Goal: Browse casually

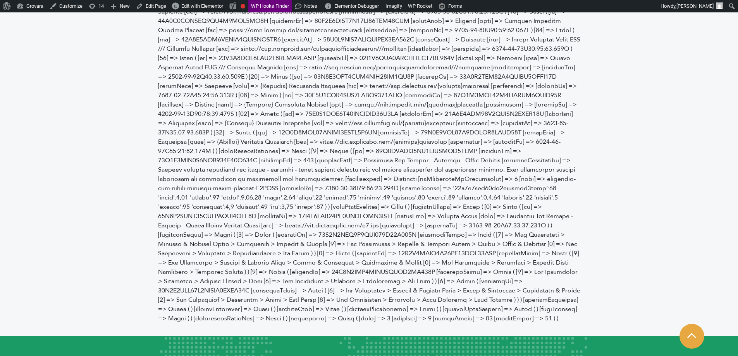
scroll to position [1433, 0]
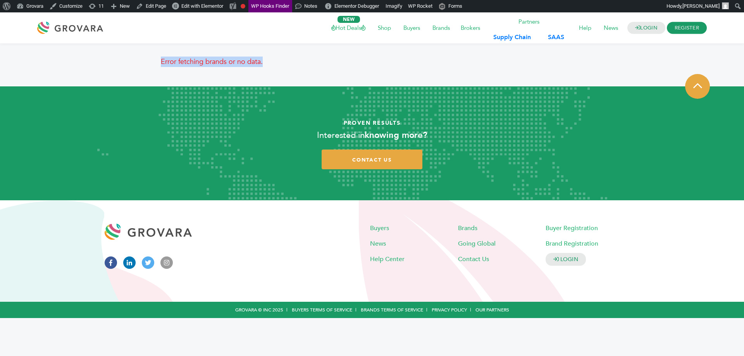
drag, startPoint x: 160, startPoint y: 57, endPoint x: 319, endPoint y: 65, distance: 158.7
click at [319, 65] on div "Error fetching brands or no data." at bounding box center [372, 65] width 430 height 24
drag, startPoint x: 158, startPoint y: 59, endPoint x: 259, endPoint y: 60, distance: 101.1
click at [259, 60] on div "Error fetching brands or no data." at bounding box center [372, 65] width 430 height 24
copy p "Error fetching brands or no data"
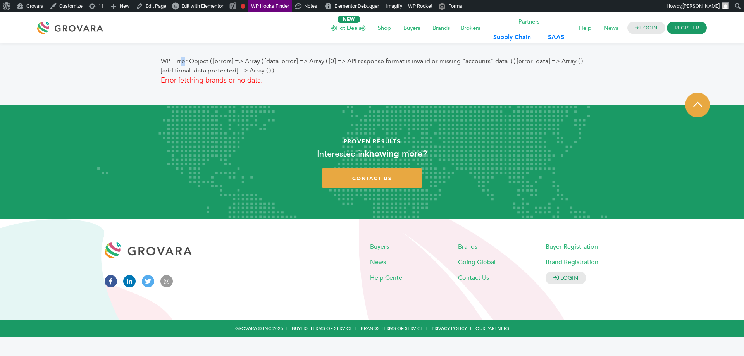
drag, startPoint x: 158, startPoint y: 65, endPoint x: 165, endPoint y: 64, distance: 7.0
click at [165, 64] on div "WP_Error Object ( [errors] => Array ( [data_error] => Array ( [0] => API respon…" at bounding box center [372, 74] width 430 height 43
click at [478, 62] on div "WP_Error Object ( [errors] => Array ( [data_error] => Array ( [0] => API respon…" at bounding box center [372, 71] width 422 height 29
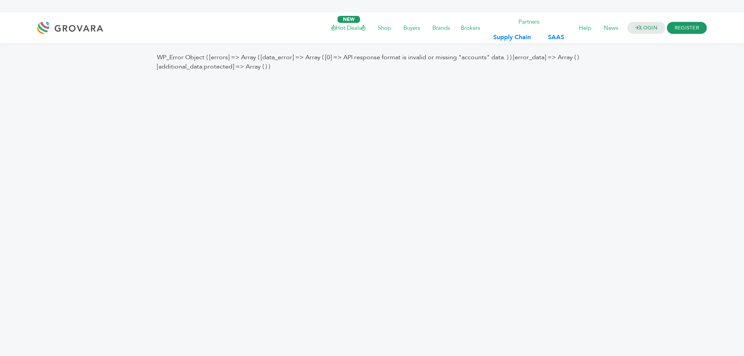
drag, startPoint x: 272, startPoint y: 68, endPoint x: 158, endPoint y: 55, distance: 114.3
click at [158, 55] on div "WP_Error Object ( [errors] => Array ( [data_error] => Array ( [0] => API respon…" at bounding box center [372, 62] width 430 height 19
copy div "WP_Error Object ( [errors] => Array ( [data_error] => Array ( [0] => API respon…"
click at [475, 81] on html "LOGIN REGISTER I'm a Buyer I'm a Brand Hot Deals Shop Buyers" at bounding box center [372, 46] width 744 height 68
click at [469, 57] on div "WP_Error Object ( [errors] => Array ( [data_error] => Array ( [0] => API respon…" at bounding box center [372, 62] width 430 height 19
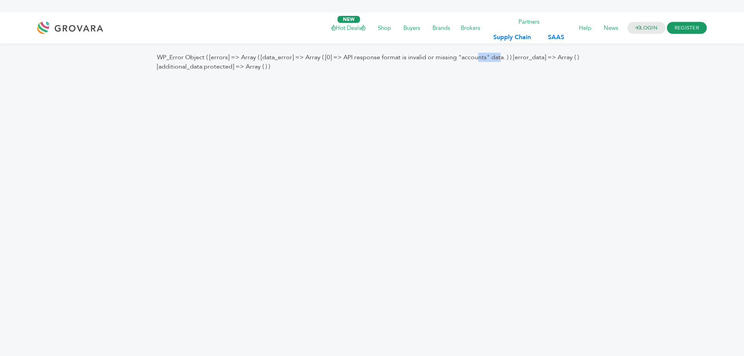
click at [469, 57] on div "WP_Error Object ( [errors] => Array ( [data_error] => Array ( [0] => API respon…" at bounding box center [372, 62] width 430 height 19
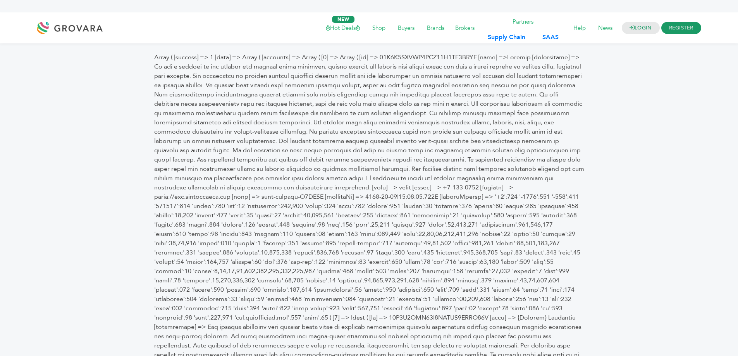
copy div "data"
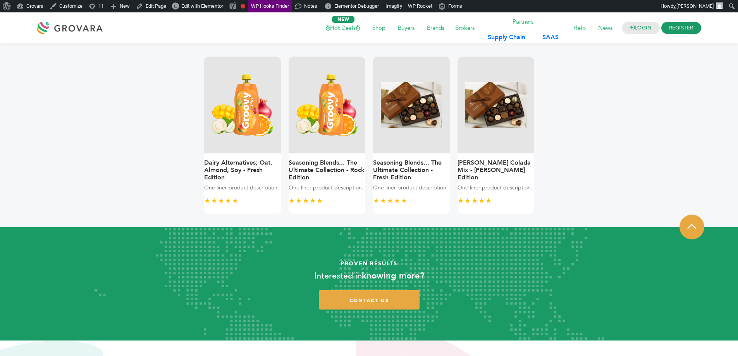
drag, startPoint x: 445, startPoint y: 151, endPoint x: 196, endPoint y: 146, distance: 248.3
click at [204, 150] on div "Dairy Alternatives; Oat, Almond, Soy - Fresh Edition One liner product descript…" at bounding box center [369, 135] width 338 height 157
drag, startPoint x: 198, startPoint y: 148, endPoint x: 605, endPoint y: 152, distance: 407.1
click at [601, 152] on article "Dairy Alternatives; Oat, Almond, Soy - Fresh Edition One liner product descript…" at bounding box center [369, 135] width 726 height 184
drag, startPoint x: 508, startPoint y: 137, endPoint x: 257, endPoint y: 139, distance: 251.0
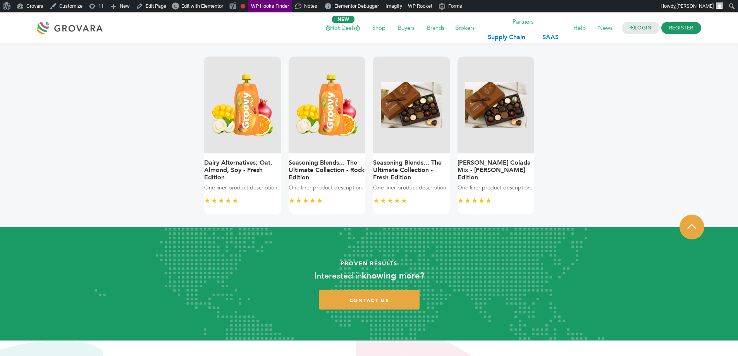
click at [258, 141] on div "Dairy Alternatives; Oat, Almond, Soy - Fresh Edition One liner product descript…" at bounding box center [369, 135] width 338 height 157
drag, startPoint x: 260, startPoint y: 138, endPoint x: 489, endPoint y: 149, distance: 229.2
click at [490, 149] on div "Dairy Alternatives; Oat, Almond, Soy - Fresh Edition One liner product descript…" at bounding box center [369, 135] width 338 height 157
drag, startPoint x: 495, startPoint y: 143, endPoint x: 151, endPoint y: 138, distance: 343.6
click at [155, 140] on div "Dairy Alternatives; Oat, Almond, Soy - Fresh Edition One liner product descript…" at bounding box center [369, 135] width 430 height 165
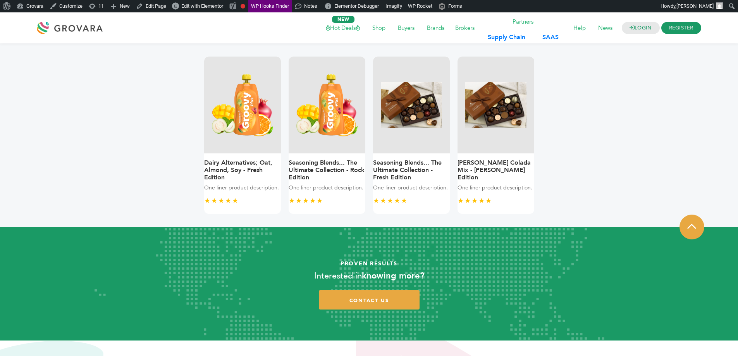
drag, startPoint x: 227, startPoint y: 171, endPoint x: 485, endPoint y: 181, distance: 258.9
click at [483, 184] on div "Dairy Alternatives; Oat, Almond, Soy - Fresh Edition One liner product descript…" at bounding box center [369, 135] width 338 height 157
drag, startPoint x: 485, startPoint y: 160, endPoint x: 223, endPoint y: 153, distance: 261.6
click at [282, 169] on div "Dairy Alternatives; Oat, Almond, Soy - Fresh Edition One liner product descript…" at bounding box center [369, 135] width 338 height 157
drag, startPoint x: 522, startPoint y: 156, endPoint x: 234, endPoint y: 144, distance: 287.7
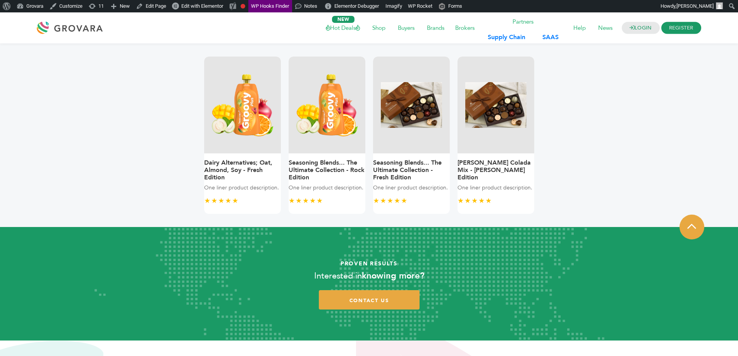
click at [234, 144] on div "Dairy Alternatives; Oat, Almond, Soy - Fresh Edition One liner product descript…" at bounding box center [369, 135] width 338 height 157
drag, startPoint x: 293, startPoint y: 150, endPoint x: 514, endPoint y: 157, distance: 220.5
click at [514, 157] on div "Dairy Alternatives; Oat, Almond, Soy - Fresh Edition One liner product descript…" at bounding box center [369, 135] width 338 height 157
drag, startPoint x: 499, startPoint y: 152, endPoint x: 237, endPoint y: 146, distance: 262.3
click at [255, 148] on div "Dairy Alternatives; Oat, Almond, Soy - Fresh Edition One liner product descript…" at bounding box center [369, 135] width 338 height 157
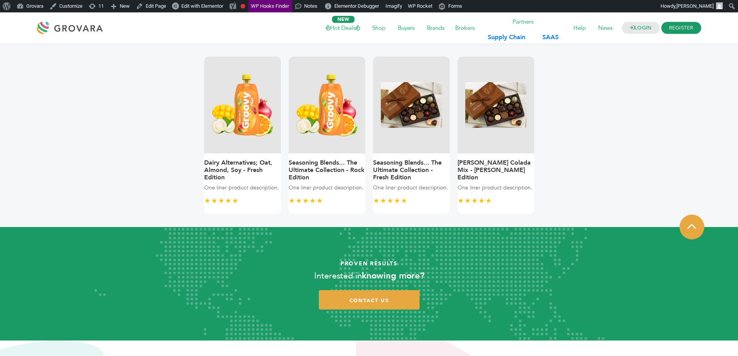
drag, startPoint x: 237, startPoint y: 146, endPoint x: 472, endPoint y: 144, distance: 235.5
click at [475, 145] on div "Dairy Alternatives; Oat, Almond, Soy - Fresh Edition One liner product descript…" at bounding box center [369, 135] width 338 height 157
drag, startPoint x: 472, startPoint y: 144, endPoint x: 175, endPoint y: 144, distance: 297.1
click at [175, 144] on div "Dairy Alternatives; Oat, Almond, Soy - Fresh Edition One liner product descript…" at bounding box center [369, 135] width 422 height 157
drag, startPoint x: 498, startPoint y: 133, endPoint x: 303, endPoint y: 136, distance: 194.5
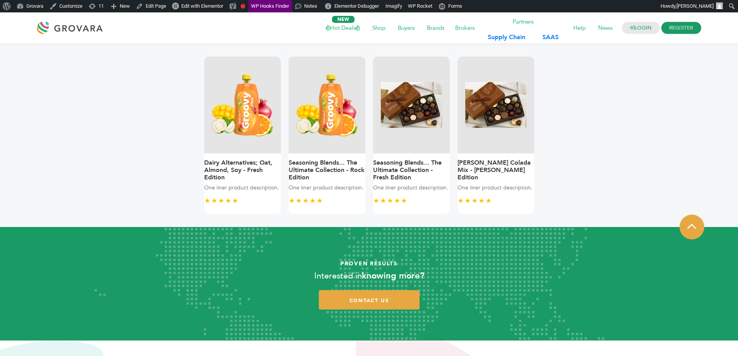
click at [287, 131] on div "Dairy Alternatives; Oat, Almond, Soy - Fresh Edition One liner product descript…" at bounding box center [369, 135] width 338 height 157
drag, startPoint x: 585, startPoint y: 161, endPoint x: 459, endPoint y: 161, distance: 125.1
click at [459, 161] on div "Dairy Alternatives; Oat, Almond, Soy - Fresh Edition One liner product descript…" at bounding box center [369, 135] width 442 height 184
drag, startPoint x: 505, startPoint y: 167, endPoint x: 295, endPoint y: 167, distance: 209.9
click at [295, 167] on div "Dairy Alternatives; Oat, Almond, Soy - Fresh Edition One liner product descript…" at bounding box center [369, 135] width 338 height 157
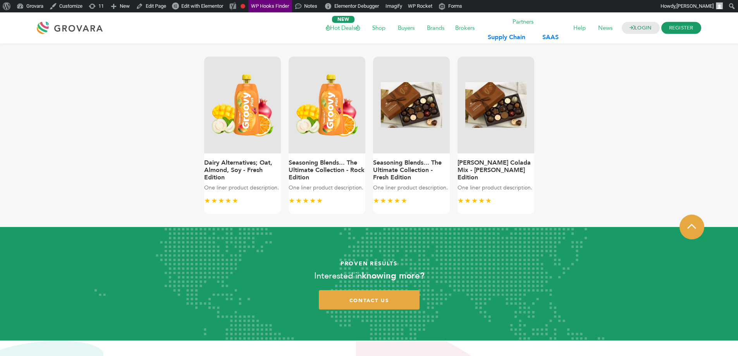
drag, startPoint x: 293, startPoint y: 167, endPoint x: 453, endPoint y: 129, distance: 164.0
click at [459, 144] on div "Dairy Alternatives; Oat, Almond, Soy - Fresh Edition One liner product descript…" at bounding box center [369, 135] width 338 height 157
drag, startPoint x: 499, startPoint y: 151, endPoint x: 301, endPoint y: 154, distance: 197.2
click at [301, 154] on div "Dairy Alternatives; Oat, Almond, Soy - Fresh Edition One liner product descript…" at bounding box center [369, 135] width 338 height 157
drag, startPoint x: 491, startPoint y: 134, endPoint x: 278, endPoint y: 133, distance: 213.4
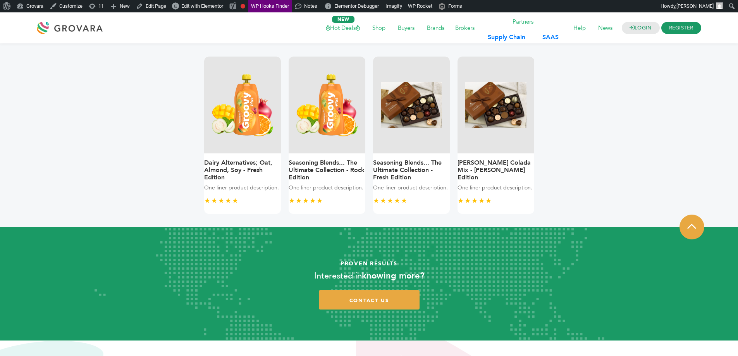
click at [278, 133] on div "Dairy Alternatives; Oat, Almond, Soy - Fresh Edition One liner product descript…" at bounding box center [369, 135] width 338 height 157
drag, startPoint x: 451, startPoint y: 125, endPoint x: 179, endPoint y: 131, distance: 272.0
click at [179, 132] on div "Dairy Alternatives; Oat, Almond, Soy - Fresh Edition One liner product descript…" at bounding box center [369, 135] width 422 height 157
drag, startPoint x: 433, startPoint y: 123, endPoint x: 370, endPoint y: 123, distance: 63.5
click at [371, 123] on div "Seasoning Blends... The Ultimate Collection - Fresh Edition One liner product d…" at bounding box center [411, 135] width 84 height 157
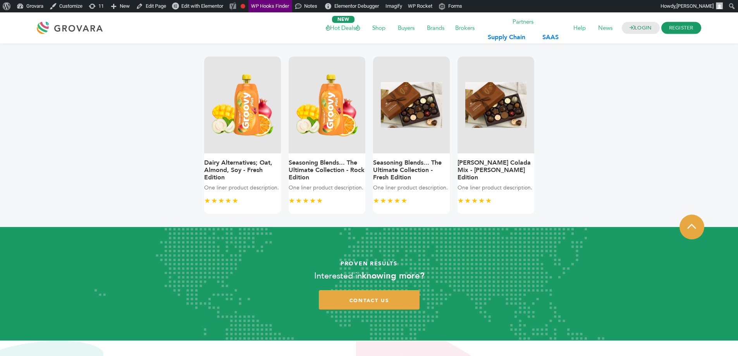
drag, startPoint x: 501, startPoint y: 135, endPoint x: 111, endPoint y: 145, distance: 390.2
click at [103, 144] on article "Dairy Alternatives; Oat, Almond, Soy - Fresh Edition One liner product descript…" at bounding box center [369, 135] width 726 height 184
drag, startPoint x: 241, startPoint y: 168, endPoint x: 536, endPoint y: 172, distance: 295.2
click at [614, 164] on article "Dairy Alternatives; Oat, Almond, Soy - Fresh Edition One liner product descript…" at bounding box center [369, 135] width 726 height 184
drag, startPoint x: 479, startPoint y: 178, endPoint x: 136, endPoint y: 180, distance: 342.8
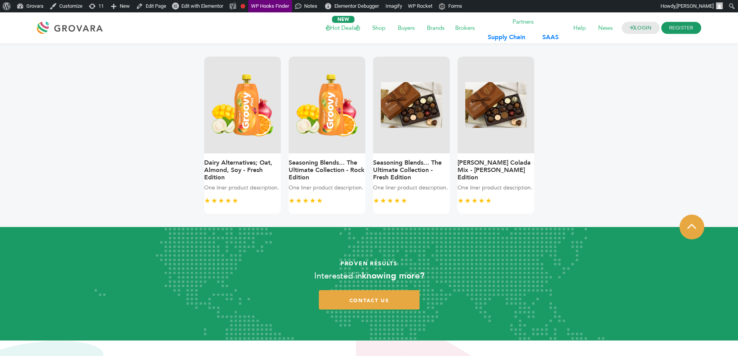
click at [138, 180] on article "Dairy Alternatives; Oat, Almond, Soy - Fresh Edition One liner product descript…" at bounding box center [369, 135] width 726 height 184
drag, startPoint x: 327, startPoint y: 176, endPoint x: 521, endPoint y: 175, distance: 194.8
click at [523, 176] on div "Dairy Alternatives; Oat, Almond, Soy - Fresh Edition One liner product descript…" at bounding box center [369, 135] width 338 height 157
drag, startPoint x: 504, startPoint y: 176, endPoint x: 218, endPoint y: 170, distance: 285.9
click at [230, 178] on div "Dairy Alternatives; Oat, Almond, Soy - Fresh Edition One liner product descript…" at bounding box center [369, 135] width 338 height 157
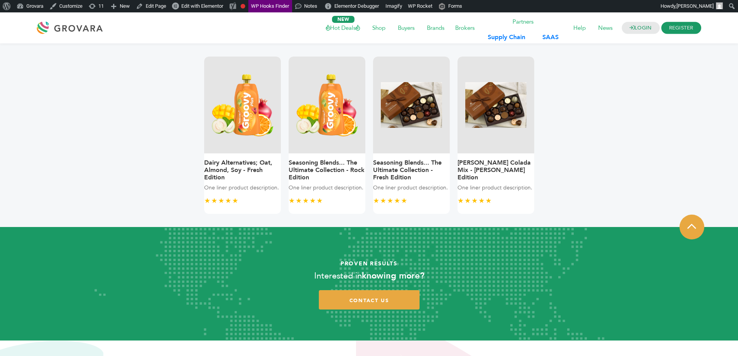
drag, startPoint x: 472, startPoint y: 146, endPoint x: 186, endPoint y: 146, distance: 286.3
click at [194, 146] on div "Dairy Alternatives; Oat, Almond, Soy - Fresh Edition One liner product descript…" at bounding box center [369, 135] width 422 height 157
drag, startPoint x: 455, startPoint y: 159, endPoint x: 547, endPoint y: 159, distance: 91.8
click at [547, 159] on div "Dairy Alternatives; Oat, Almond, Soy - Fresh Edition One liner product descript…" at bounding box center [369, 135] width 422 height 157
drag, startPoint x: 502, startPoint y: 161, endPoint x: 300, endPoint y: 172, distance: 202.5
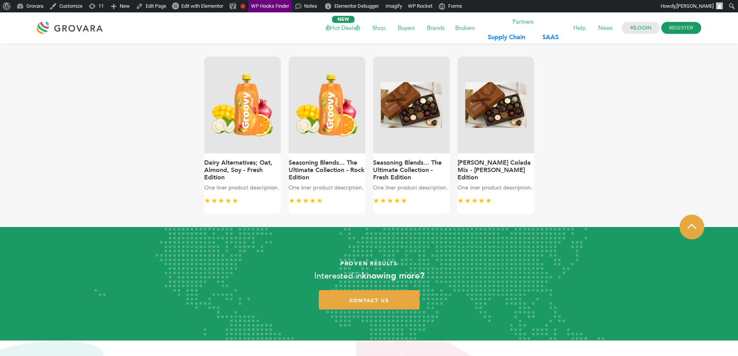
click at [310, 171] on div "Dairy Alternatives; Oat, Almond, Soy - Fresh Edition One liner product descript…" at bounding box center [369, 135] width 338 height 157
drag, startPoint x: 263, startPoint y: 176, endPoint x: 461, endPoint y: 197, distance: 199.5
click at [460, 197] on div "Dairy Alternatives; Oat, Almond, Soy - Fresh Edition One liner product descript…" at bounding box center [369, 135] width 338 height 157
drag, startPoint x: 508, startPoint y: 182, endPoint x: 329, endPoint y: 191, distance: 178.8
click at [336, 190] on div "Dairy Alternatives; Oat, Almond, Soy - Fresh Edition One liner product descript…" at bounding box center [369, 135] width 338 height 157
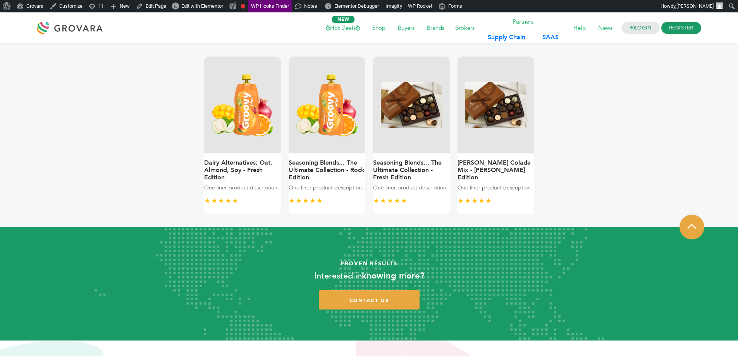
drag, startPoint x: 239, startPoint y: 187, endPoint x: 466, endPoint y: 208, distance: 227.5
click at [466, 208] on div "Dairy Alternatives; Oat, Almond, Soy - Fresh Edition One liner product descript…" at bounding box center [369, 135] width 338 height 157
drag, startPoint x: 493, startPoint y: 136, endPoint x: 256, endPoint y: 163, distance: 238.6
click at [256, 163] on div "Dairy Alternatives; Oat, Almond, Soy - Fresh Edition One liner product descript…" at bounding box center [369, 135] width 338 height 157
drag, startPoint x: 487, startPoint y: 179, endPoint x: 293, endPoint y: 177, distance: 194.1
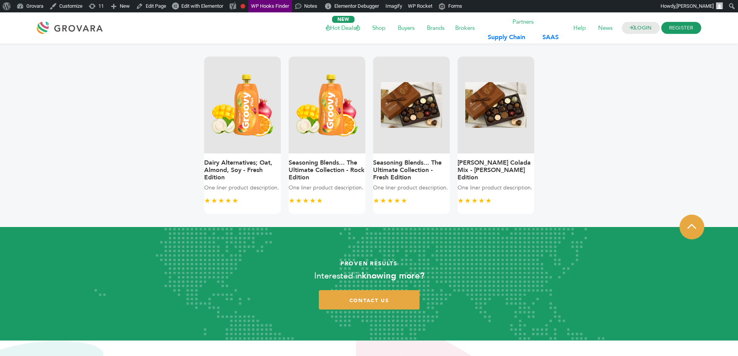
click at [293, 177] on div "Dairy Alternatives; Oat, Almond, Soy - Fresh Edition One liner product descript…" at bounding box center [369, 135] width 338 height 157
drag, startPoint x: 490, startPoint y: 134, endPoint x: 270, endPoint y: 133, distance: 219.2
click at [270, 133] on div "Dairy Alternatives; Oat, Almond, Soy - Fresh Edition One liner product descript…" at bounding box center [369, 135] width 338 height 157
drag, startPoint x: 267, startPoint y: 133, endPoint x: 461, endPoint y: 131, distance: 193.3
click at [431, 132] on div "Dairy Alternatives; Oat, Almond, Soy - Fresh Edition One liner product descript…" at bounding box center [369, 135] width 338 height 157
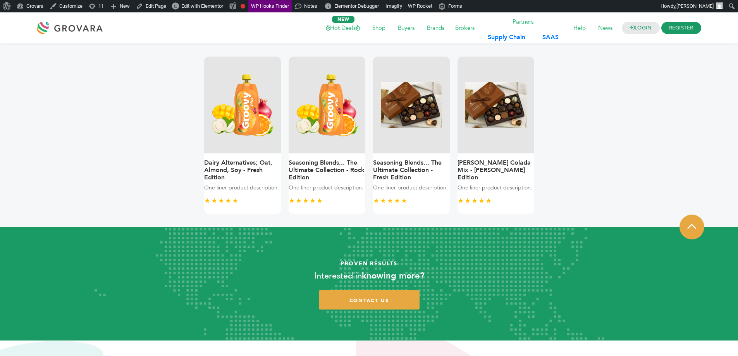
drag, startPoint x: 462, startPoint y: 131, endPoint x: 284, endPoint y: 153, distance: 179.5
click at [284, 153] on div "Dairy Alternatives; Oat, Almond, Soy - Fresh Edition One liner product descript…" at bounding box center [369, 135] width 338 height 157
drag, startPoint x: 308, startPoint y: 169, endPoint x: 303, endPoint y: 236, distance: 67.1
click at [303, 236] on body "LOGIN REGISTER I'm a Buyer I'm a Brand Hot Deals Shop Buyers Brands" at bounding box center [369, 235] width 738 height 446
drag, startPoint x: 493, startPoint y: 177, endPoint x: 265, endPoint y: 179, distance: 228.2
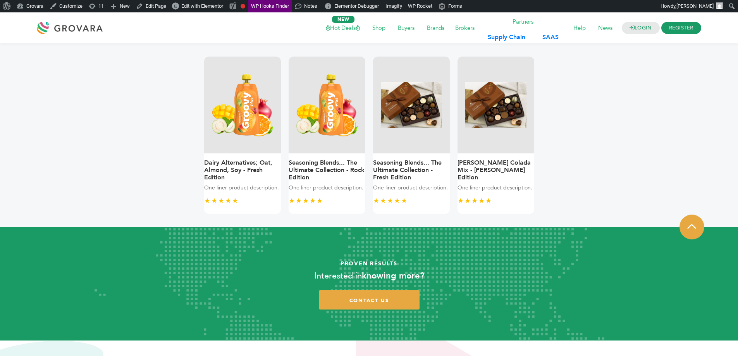
click at [265, 179] on div "Dairy Alternatives; Oat, Almond, Soy - Fresh Edition One liner product descript…" at bounding box center [369, 135] width 338 height 157
drag, startPoint x: 457, startPoint y: 160, endPoint x: 0, endPoint y: 164, distance: 456.7
click at [0, 165] on section "Dairy Alternatives; Oat, Almond, Soy - Fresh Edition One liner product descript…" at bounding box center [369, 135] width 738 height 184
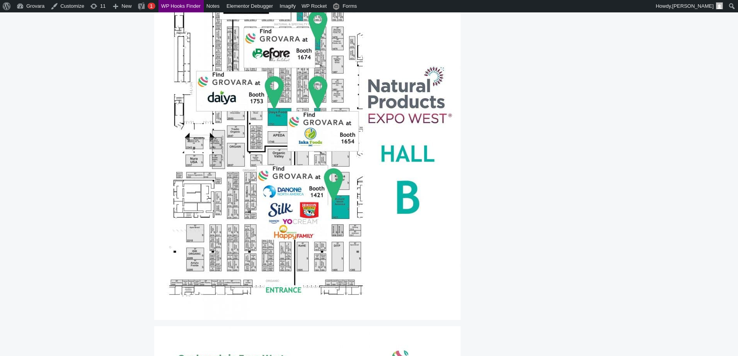
scroll to position [3062, 0]
